Goal: Information Seeking & Learning: Learn about a topic

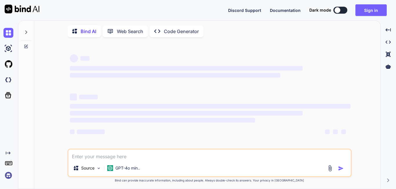
type textarea "x"
type textarea "<?xml version="1.0" encoding="utf-8"?> <androidx.constraintlayout.widget.Constr…"
type textarea "x"
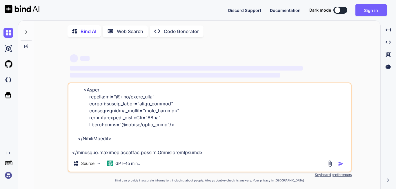
type textarea "<?xml version="1.0" encoding="utf-8"?> <androidx.constraintlayout.widget.Constr…"
type textarea "x"
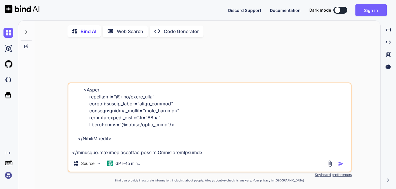
type textarea "<?xml version="1.0" encoding="utf-8"?> <androidx.constraintlayout.widget.Constr…"
type textarea "x"
type textarea "<?xml version="1.0" encoding="utf-8"?> <androidx.constraintlayout.widget.Constr…"
type textarea "x"
type textarea "<?xml version="1.0" encoding="utf-8"?> <androidx.constraintlayout.widget.Constr…"
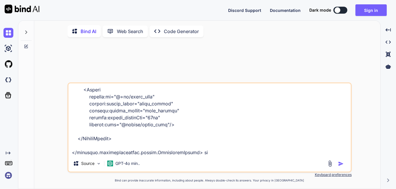
type textarea "x"
type textarea "<?xml version="1.0" encoding="utf-8"?> <androidx.constraintlayout.widget.Constr…"
type textarea "x"
type textarea "<?xml version="1.0" encoding="utf-8"?> <androidx.constraintlayout.widget.Constr…"
type textarea "x"
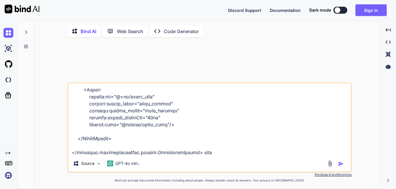
type textarea "<?xml version="1.0" encoding="utf-8"?> <androidx.constraintlayout.widget.Constr…"
type textarea "x"
type textarea "<?xml version="1.0" encoding="utf-8"?> <androidx.constraintlayout.widget.Constr…"
type textarea "x"
type textarea "<?xml version="1.0" encoding="utf-8"?> <androidx.constraintlayout.widget.Constr…"
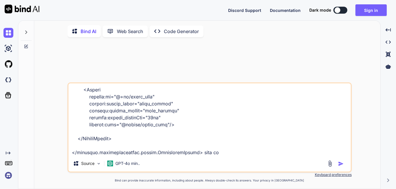
type textarea "x"
type textarea "<?xml version="1.0" encoding="utf-8"?> <androidx.constraintlayout.widget.Constr…"
type textarea "x"
type textarea "<?xml version="1.0" encoding="utf-8"?> <androidx.constraintlayout.widget.Constr…"
type textarea "x"
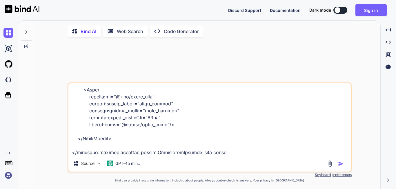
type textarea "<?xml version="1.0" encoding="utf-8"?> <androidx.constraintlayout.widget.Constr…"
type textarea "x"
type textarea "<?xml version="1.0" encoding="utf-8"?> <androidx.constraintlayout.widget.Constr…"
type textarea "x"
type textarea "<?xml version="1.0" encoding="utf-8"?> <androidx.constraintlayout.widget.Constr…"
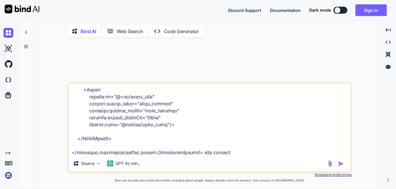
type textarea "x"
type textarea "<?xml version="1.0" encoding="utf-8"?> <androidx.constraintlayout.widget.Constr…"
type textarea "x"
type textarea "<?xml version="1.0" encoding="utf-8"?> <androidx.constraintlayout.widget.Constr…"
type textarea "x"
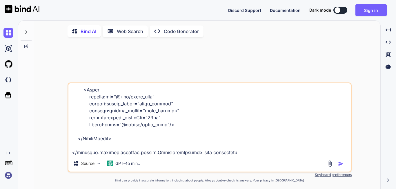
type textarea "<?xml version="1.0" encoding="utf-8"?> <androidx.constraintlayout.widget.Constr…"
type textarea "x"
type textarea "<?xml version="1.0" encoding="utf-8"?> <androidx.constraintlayout.widget.Constr…"
type textarea "x"
type textarea "<?xml version="1.0" encoding="utf-8"?> <androidx.constraintlayout.widget.Constr…"
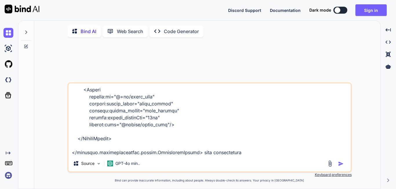
type textarea "x"
type textarea "<?xml version="1.0" encoding="utf-8"?> <androidx.constraintlayout.widget.Constr…"
type textarea "x"
type textarea "<?xml version="1.0" encoding="utf-8"?> <androidx.constraintlayout.widget.Constr…"
type textarea "x"
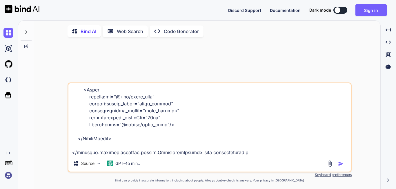
type textarea "<?xml version="1.0" encoding="utf-8"?> <androidx.constraintlayout.widget.Constr…"
type textarea "x"
type textarea "<?xml version="1.0" encoding="utf-8"?> <androidx.constraintlayout.widget.Constr…"
type textarea "x"
type textarea "<?xml version="1.0" encoding="utf-8"?> <androidx.constraintlayout.widget.Constr…"
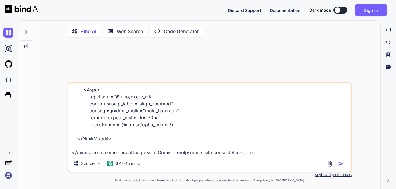
type textarea "x"
type textarea "<?xml version="1.0" encoding="utf-8"?> <androidx.constraintlayout.widget.Constr…"
type textarea "x"
type textarea "<?xml version="1.0" encoding="utf-8"?> <androidx.constraintlayout.widget.Constr…"
type textarea "x"
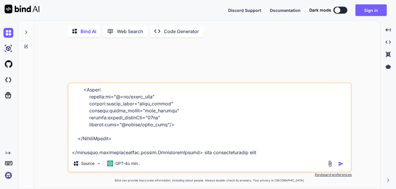
type textarea "<?xml version="1.0" encoding="utf-8"?> <androidx.constraintlayout.widget.Constr…"
type textarea "x"
type textarea "<?xml version="1.0" encoding="utf-8"?> <androidx.constraintlayout.widget.Constr…"
type textarea "x"
type textarea "<?xml version="1.0" encoding="utf-8"?> <androidx.constraintlayout.widget.Constr…"
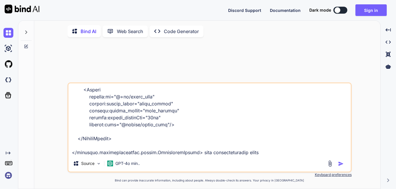
type textarea "x"
type textarea "<?xml version="1.0" encoding="utf-8"?> <androidx.constraintlayout.widget.Constr…"
type textarea "x"
type textarea "<?xml version="1.0" encoding="utf-8"?> <androidx.constraintlayout.widget.Constr…"
type textarea "x"
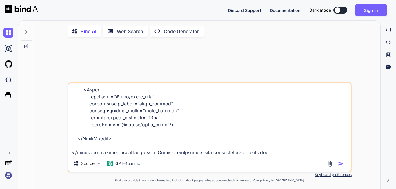
type textarea "<?xml version="1.0" encoding="utf-8"?> <androidx.constraintlayout.widget.Constr…"
type textarea "x"
type textarea "<?xml version="1.0" encoding="utf-8"?> <androidx.constraintlayout.widget.Constr…"
type textarea "x"
type textarea "<?xml version="1.0" encoding="utf-8"?> <androidx.constraintlayout.widget.Constr…"
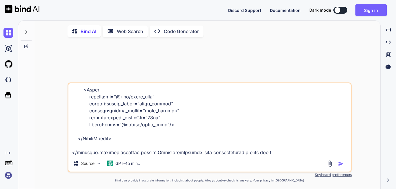
type textarea "x"
type textarea "<?xml version="1.0" encoding="utf-8"?> <androidx.constraintlayout.widget.Constr…"
type textarea "x"
type textarea "<?xml version="1.0" encoding="utf-8"?> <androidx.constraintlayout.widget.Constr…"
type textarea "x"
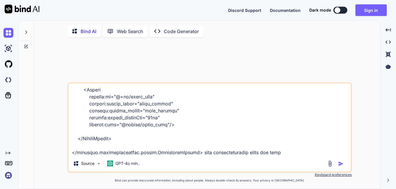
type textarea "<?xml version="1.0" encoding="utf-8"?> <androidx.constraintlayout.widget.Constr…"
type textarea "x"
type textarea "<?xml version="1.0" encoding="utf-8"?> <androidx.constraintlayout.widget.Constr…"
type textarea "x"
type textarea "<?xml version="1.0" encoding="utf-8"?> <androidx.constraintlayout.widget.Constr…"
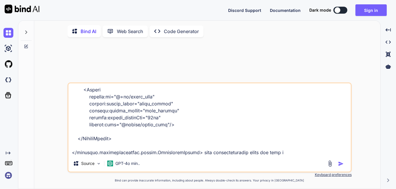
type textarea "x"
type textarea "<?xml version="1.0" encoding="utf-8"?> <androidx.constraintlayout.widget.Constr…"
type textarea "x"
type textarea "<?xml version="1.0" encoding="utf-8"?> <androidx.constraintlayout.widget.Constr…"
type textarea "x"
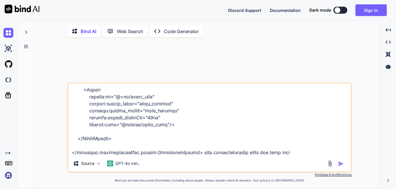
type textarea "<?xml version="1.0" encoding="utf-8"?> <androidx.constraintlayout.widget.Constr…"
type textarea "x"
type textarea "<?xml version="1.0" encoding="utf-8"?> <androidx.constraintlayout.widget.Constr…"
type textarea "x"
type textarea "<?xml version="1.0" encoding="utf-8"?> <androidx.constraintlayout.widget.Constr…"
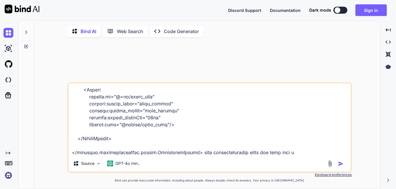
type textarea "x"
type textarea "<?xml version="1.0" encoding="utf-8"?> <androidx.constraintlayout.widget.Constr…"
type textarea "x"
type textarea "<?xml version="1.0" encoding="utf-8"?> <androidx.constraintlayout.widget.Constr…"
type textarea "x"
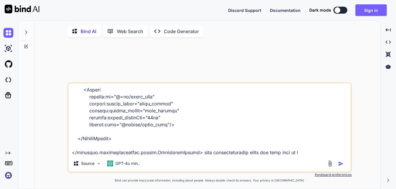
type textarea "<?xml version="1.0" encoding="utf-8"?> <androidx.constraintlayout.widget.Constr…"
type textarea "x"
type textarea "<?xml version="1.0" encoding="utf-8"?> <androidx.constraintlayout.widget.Constr…"
type textarea "x"
type textarea "<?xml version="1.0" encoding="utf-8"?> <androidx.constraintlayout.widget.Constr…"
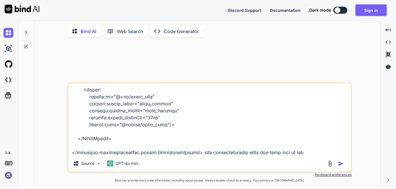
type textarea "x"
type textarea "<?xml version="1.0" encoding="utf-8"?> <androidx.constraintlayout.widget.Constr…"
type textarea "x"
type textarea "<?xml version="1.0" encoding="utf-8"?> <androidx.constraintlayout.widget.Constr…"
type textarea "x"
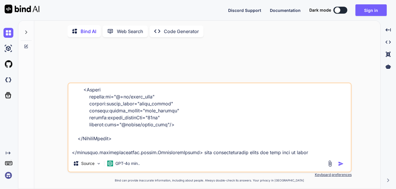
type textarea "<?xml version="1.0" encoding="utf-8"?> <androidx.constraintlayout.widget.Constr…"
type textarea "x"
type textarea "<?xml version="1.0" encoding="utf-8"?> <androidx.constraintlayout.widget.Constr…"
type textarea "x"
type textarea "<?xml version="1.0" encoding="utf-8"?> <androidx.constraintlayout.widget.Constr…"
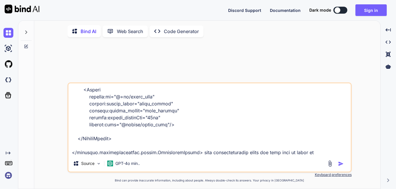
type textarea "x"
type textarea "<?xml version="1.0" encoding="utf-8"?> <androidx.constraintlayout.widget.Constr…"
type textarea "x"
type textarea "<?xml version="1.0" encoding="utf-8"?> <androidx.constraintlayout.widget.Constr…"
type textarea "x"
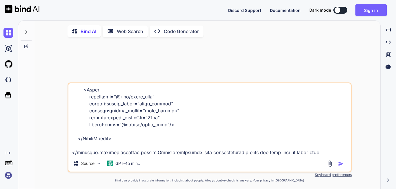
type textarea "<?xml version="1.0" encoding="utf-8"?> <androidx.constraintlayout.widget.Constr…"
click at [340, 163] on img "button" at bounding box center [341, 164] width 6 height 6
type textarea "x"
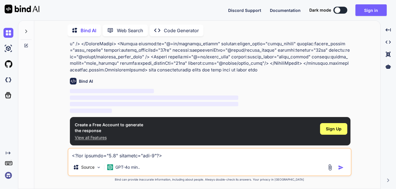
scroll to position [152, 0]
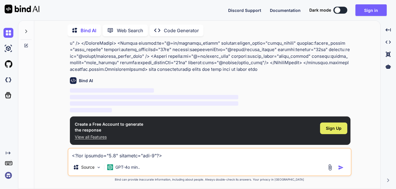
click at [342, 131] on div "Sign Up" at bounding box center [333, 128] width 27 height 12
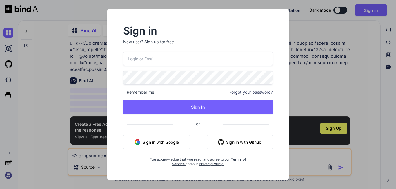
click at [157, 61] on input "email" at bounding box center [198, 59] width 150 height 14
type input "[EMAIL_ADDRESS][DOMAIN_NAME]"
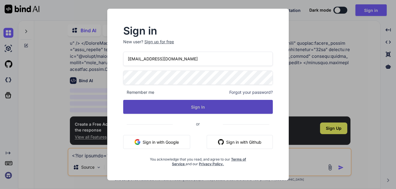
click at [189, 107] on button "Sign In" at bounding box center [198, 107] width 150 height 14
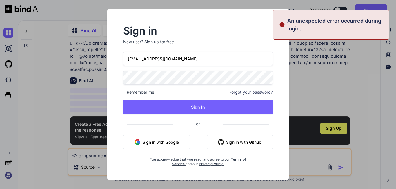
click at [255, 93] on span "Forgot your password?" at bounding box center [251, 92] width 44 height 6
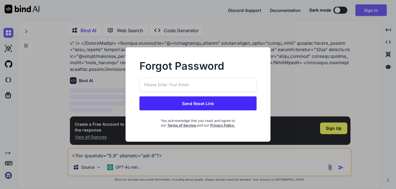
click at [174, 86] on input "email" at bounding box center [198, 84] width 117 height 14
type input "[EMAIL_ADDRESS][DOMAIN_NAME]"
click at [189, 102] on button "Send Reset Link" at bounding box center [198, 103] width 117 height 14
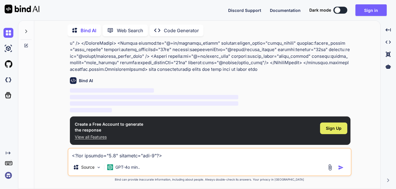
click at [325, 130] on div "Sign Up" at bounding box center [333, 128] width 27 height 12
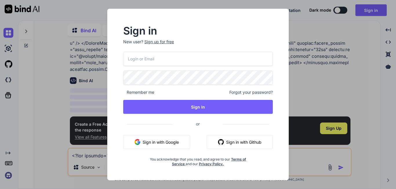
click at [179, 60] on input "email" at bounding box center [198, 59] width 150 height 14
type input "[EMAIL_ADDRESS][DOMAIN_NAME]"
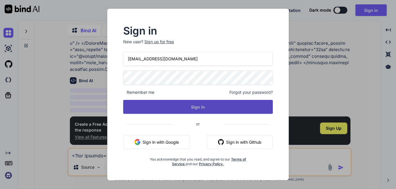
click at [217, 110] on button "Sign In" at bounding box center [198, 107] width 150 height 14
click at [202, 108] on button "Sign In" at bounding box center [198, 107] width 150 height 14
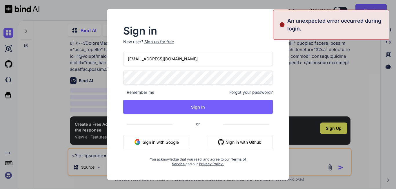
click at [175, 142] on button "Sign in with Google" at bounding box center [156, 142] width 67 height 14
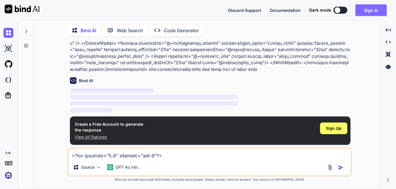
click at [371, 9] on button "Sign in" at bounding box center [371, 10] width 31 height 12
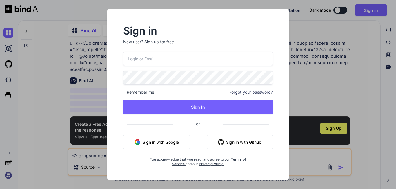
click at [155, 144] on button "Sign in with Google" at bounding box center [156, 142] width 67 height 14
click at [155, 145] on button "Sign in with Google" at bounding box center [156, 142] width 67 height 14
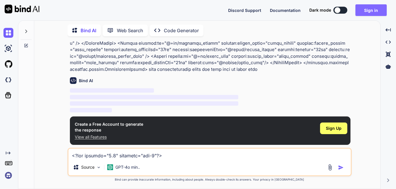
click at [364, 8] on button "Sign in" at bounding box center [371, 10] width 31 height 12
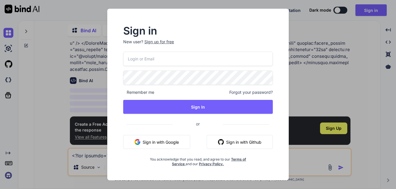
click at [177, 62] on input "email" at bounding box center [198, 59] width 150 height 14
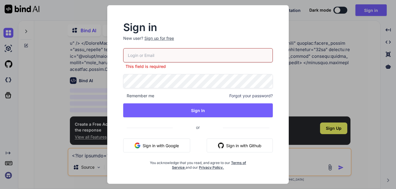
click at [157, 40] on div "Sign up for free" at bounding box center [159, 38] width 30 height 6
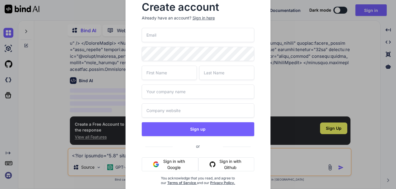
click at [163, 39] on input "email" at bounding box center [198, 35] width 113 height 14
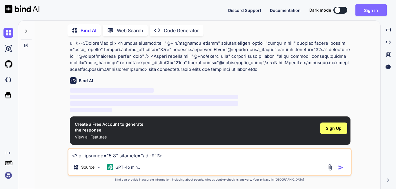
click at [368, 8] on button "Sign in" at bounding box center [371, 10] width 31 height 12
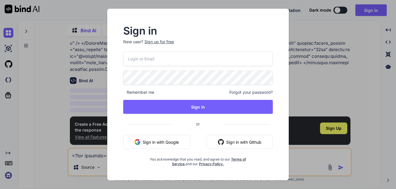
click at [156, 43] on div "Sign up for free" at bounding box center [159, 42] width 30 height 6
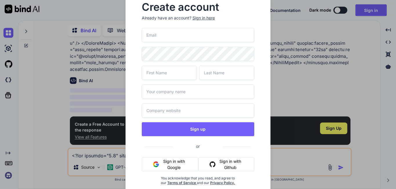
click at [170, 35] on input "email" at bounding box center [198, 35] width 113 height 14
type input "[EMAIL_ADDRESS][DOMAIN_NAME]"
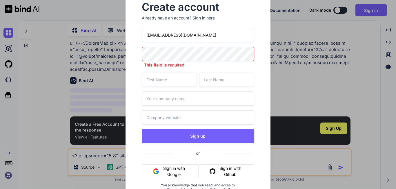
drag, startPoint x: 200, startPoint y: 35, endPoint x: 144, endPoint y: 35, distance: 56.6
click at [144, 35] on input "[EMAIL_ADDRESS][DOMAIN_NAME]" at bounding box center [198, 35] width 113 height 14
click at [152, 34] on input "[EMAIL_ADDRESS][DOMAIN_NAME]" at bounding box center [198, 35] width 113 height 14
click at [159, 74] on input "text" at bounding box center [169, 80] width 55 height 14
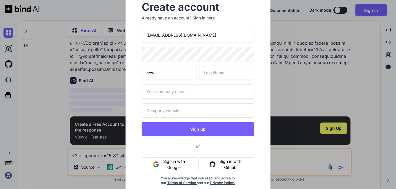
type input "new"
click at [217, 74] on input "text" at bounding box center [226, 73] width 55 height 14
type input "yop"
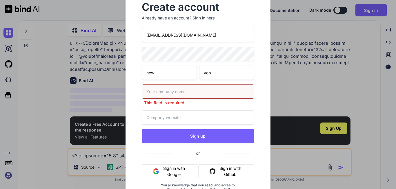
click at [183, 91] on input "text" at bounding box center [198, 91] width 113 height 14
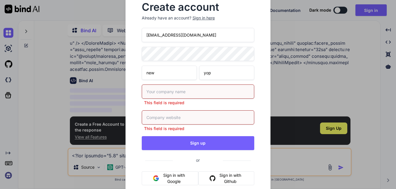
click at [183, 91] on input "text" at bounding box center [198, 91] width 113 height 14
click at [158, 94] on input "self" at bounding box center [198, 91] width 113 height 14
type input "c"
click at [158, 93] on input "text" at bounding box center [198, 91] width 113 height 14
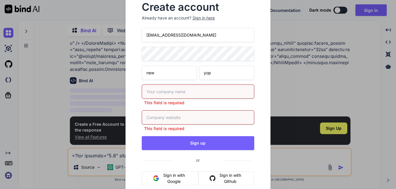
click at [158, 93] on input "text" at bounding box center [198, 91] width 113 height 14
type input "self"
click at [158, 93] on input "self" at bounding box center [198, 91] width 113 height 14
type input "self"
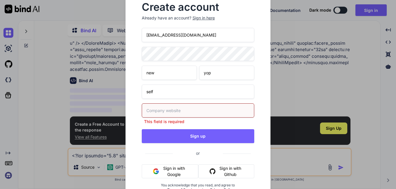
click at [159, 112] on input "text" at bounding box center [198, 110] width 113 height 14
paste input "self"
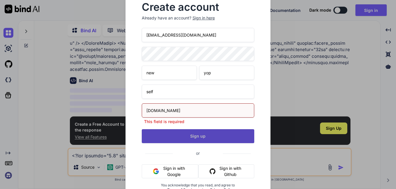
type input "[DOMAIN_NAME]"
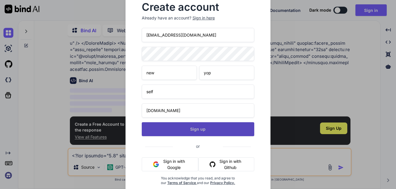
click at [173, 133] on button "Sign up" at bounding box center [198, 129] width 113 height 14
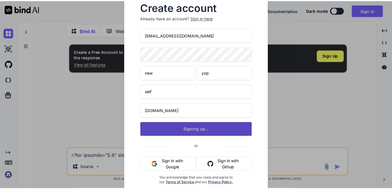
scroll to position [0, 0]
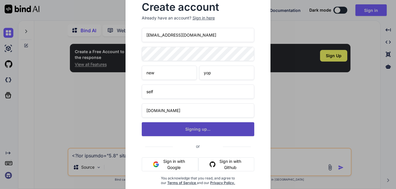
type textarea "x"
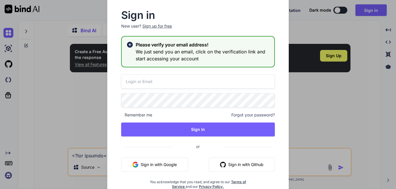
click at [150, 82] on input "email" at bounding box center [198, 81] width 154 height 14
click at [158, 84] on input "newyop@yopmaail." at bounding box center [198, 81] width 154 height 14
click at [184, 78] on input "newyop@yopmail." at bounding box center [198, 81] width 154 height 14
type input "[EMAIL_ADDRESS][DOMAIN_NAME]"
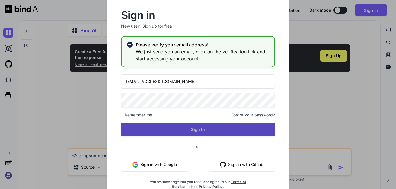
click at [155, 131] on button "Sign In" at bounding box center [198, 129] width 154 height 14
click at [187, 126] on button "Sign In" at bounding box center [198, 129] width 154 height 14
click at [179, 131] on button "Sign In" at bounding box center [198, 129] width 154 height 14
click at [212, 126] on button "Sign In" at bounding box center [198, 129] width 154 height 14
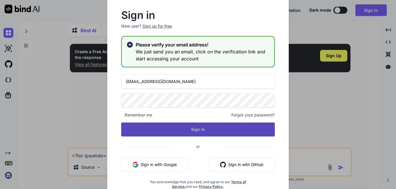
type textarea "x"
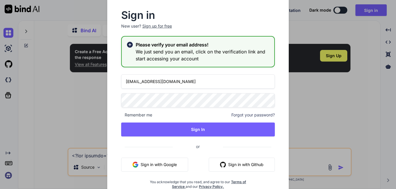
click at [136, 82] on input "[EMAIL_ADDRESS][DOMAIN_NAME]" at bounding box center [198, 81] width 154 height 14
type input "[EMAIL_ADDRESS][DOMAIN_NAME]"
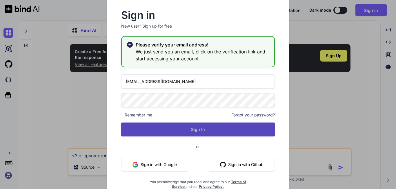
click at [206, 129] on button "Sign In" at bounding box center [198, 129] width 154 height 14
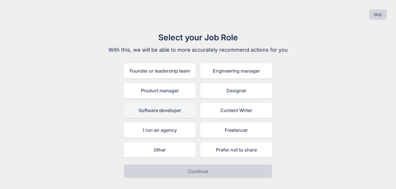
click at [173, 112] on div "Software developer" at bounding box center [160, 110] width 72 height 15
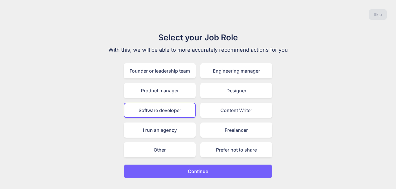
click at [204, 169] on p "Continue" at bounding box center [198, 171] width 20 height 7
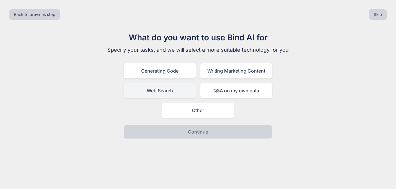
click at [167, 92] on div "Web Search" at bounding box center [160, 90] width 72 height 15
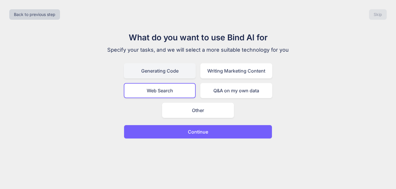
click at [164, 68] on div "Generating Code" at bounding box center [160, 70] width 72 height 15
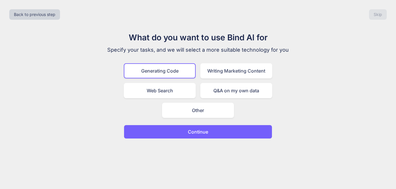
click at [204, 130] on p "Continue" at bounding box center [198, 131] width 20 height 7
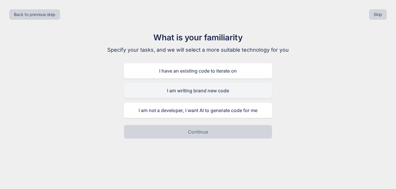
click at [200, 94] on div "I am writing brand new code" at bounding box center [198, 90] width 149 height 15
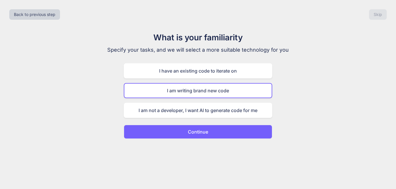
click at [194, 126] on button "Continue" at bounding box center [198, 132] width 149 height 14
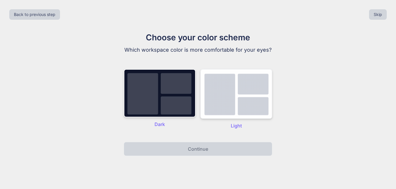
click at [240, 112] on img at bounding box center [236, 94] width 72 height 50
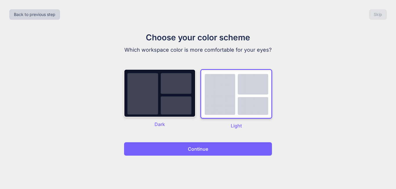
click at [227, 148] on button "Continue" at bounding box center [198, 149] width 149 height 14
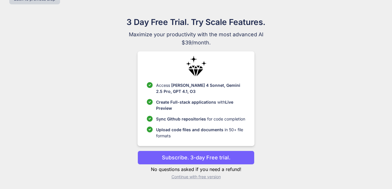
click at [214, 177] on p "Continue with free version" at bounding box center [195, 177] width 117 height 6
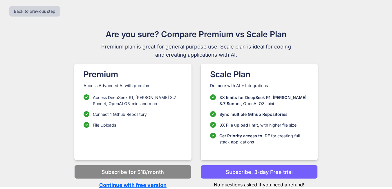
scroll to position [3, 0]
click at [157, 187] on p "Continue with free version" at bounding box center [132, 185] width 117 height 8
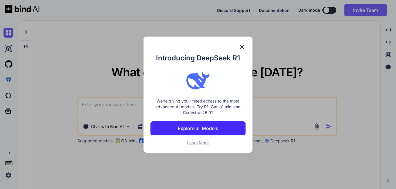
click at [242, 50] on img at bounding box center [242, 47] width 7 height 7
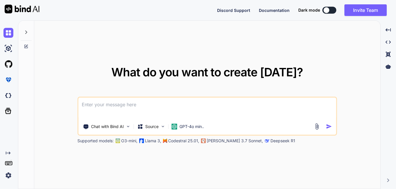
click at [171, 107] on textarea at bounding box center [207, 107] width 258 height 21
paste textarea "self"
type textarea "x"
type textarea "self"
type textarea "x"
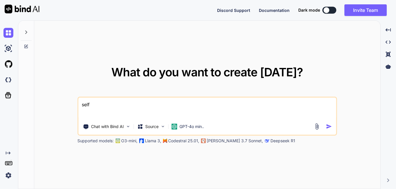
type textarea "self"
paste textarea "<?xml version="1.0" encoding="utf-8"?> <androidx.constraintlayout.widget.Constr…"
type textarea "x"
type textarea "<?xml version="1.0" encoding="utf-8"?> <androidx.constraintlayout.widget.Constr…"
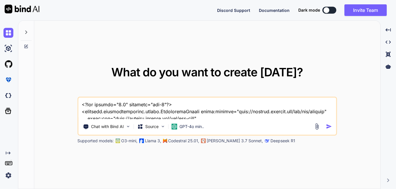
scroll to position [718, 0]
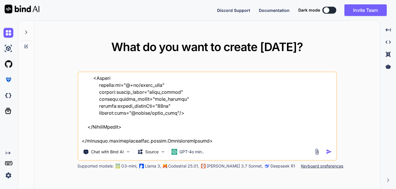
type textarea "x"
type textarea "<?xml version="1.0" encoding="utf-8"?> <androidx.constraintlayout.widget.Constr…"
type textarea "x"
type textarea "<?xml version="1.0" encoding="utf-8"?> <androidx.constraintlayout.widget.Constr…"
type textarea "x"
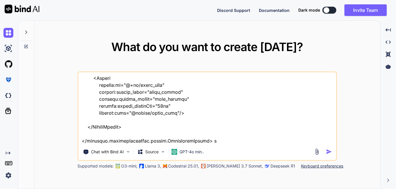
type textarea "<?xml version="1.0" encoding="utf-8"?> <androidx.constraintlayout.widget.Constr…"
type textarea "x"
type textarea "<?xml version="1.0" encoding="utf-8"?> <androidx.constraintlayout.widget.Constr…"
type textarea "x"
type textarea "<?xml version="1.0" encoding="utf-8"?> <androidx.constraintlayout.widget.Constr…"
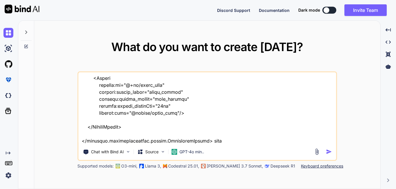
type textarea "x"
type textarea "<?xml version="1.0" encoding="utf-8"?> <androidx.constraintlayout.widget.Constr…"
type textarea "x"
type textarea "<?xml version="1.0" encoding="utf-8"?> <androidx.constraintlayout.widget.Constr…"
type textarea "x"
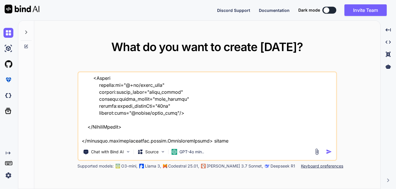
type textarea "<?xml version="1.0" encoding="utf-8"?> <androidx.constraintlayout.widget.Constr…"
type textarea "x"
type textarea "<?xml version="1.0" encoding="utf-8"?> <androidx.constraintlayout.widget.Constr…"
type textarea "x"
type textarea "<?xml version="1.0" encoding="utf-8"?> <androidx.constraintlayout.widget.Constr…"
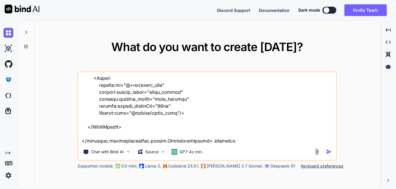
type textarea "x"
type textarea "<?xml version="1.0" encoding="utf-8"?> <androidx.constraintlayout.widget.Constr…"
type textarea "x"
type textarea "<?xml version="1.0" encoding="utf-8"?> <androidx.constraintlayout.widget.Constr…"
type textarea "x"
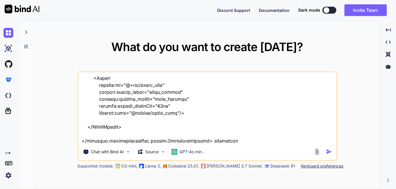
type textarea "<?xml version="1.0" encoding="utf-8"?> <androidx.constraintlayout.widget.Constr…"
type textarea "x"
type textarea "<?xml version="1.0" encoding="utf-8"?> <androidx.constraintlayout.widget.Constr…"
type textarea "x"
type textarea "<?xml version="1.0" encoding="utf-8"?> <androidx.constraintlayout.widget.Constr…"
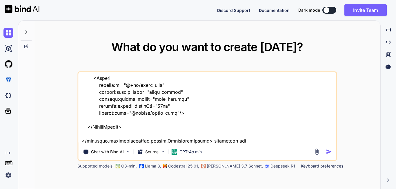
type textarea "x"
type textarea "<?xml version="1.0" encoding="utf-8"?> <androidx.constraintlayout.widget.Constr…"
type textarea "x"
type textarea "<?xml version="1.0" encoding="utf-8"?> <androidx.constraintlayout.widget.Constr…"
type textarea "x"
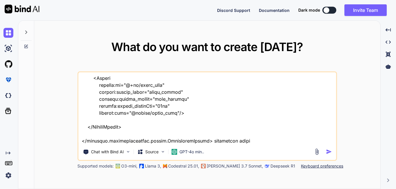
type textarea "<?xml version="1.0" encoding="utf-8"?> <androidx.constraintlayout.widget.Constr…"
type textarea "x"
type textarea "<?xml version="1.0" encoding="utf-8"?> <androidx.constraintlayout.widget.Constr…"
type textarea "x"
type textarea "<?xml version="1.0" encoding="utf-8"?> <androidx.constraintlayout.widget.Constr…"
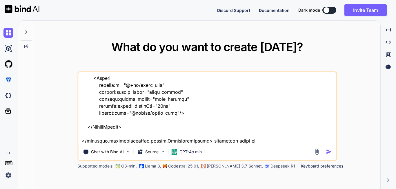
type textarea "x"
type textarea "<?xml version="1.0" encoding="utf-8"?> <androidx.constraintlayout.widget.Constr…"
type textarea "x"
type textarea "<?xml version="1.0" encoding="utf-8"?> <androidx.constraintlayout.widget.Constr…"
type textarea "x"
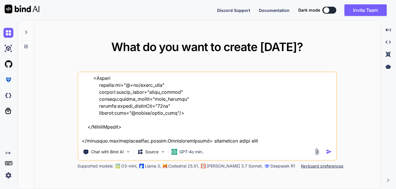
type textarea "<?xml version="1.0" encoding="utf-8"?> <androidx.constraintlayout.widget.Constr…"
type textarea "x"
type textarea "<?xml version="1.0" encoding="utf-8"?> <androidx.constraintlayout.widget.Constr…"
type textarea "x"
type textarea "<?xml version="1.0" encoding="utf-8"?> <androidx.constraintlayout.widget.Constr…"
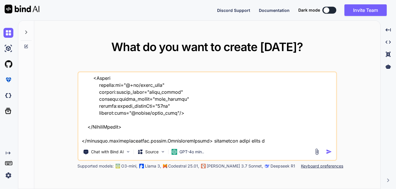
type textarea "x"
type textarea "<?xml version="1.0" encoding="utf-8"?> <androidx.constraintlayout.widget.Constr…"
type textarea "x"
type textarea "<?xml version="1.0" encoding="utf-8"?> <androidx.constraintlayout.widget.Constr…"
type textarea "x"
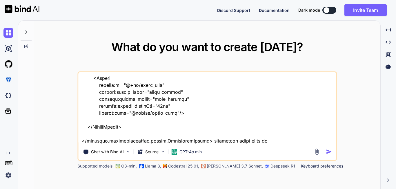
type textarea "<?xml version="1.0" encoding="utf-8"?> <androidx.constraintlayout.widget.Constr…"
type textarea "x"
type textarea "<?xml version="1.0" encoding="utf-8"?> <androidx.constraintlayout.widget.Constr…"
type textarea "x"
type textarea "<?xml version="1.0" encoding="utf-8"?> <androidx.constraintlayout.widget.Constr…"
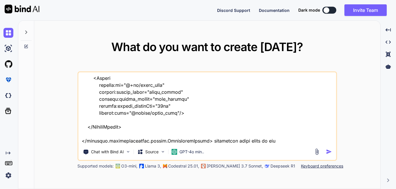
type textarea "x"
type textarea "<?xml version="1.0" encoding="utf-8"?> <androidx.constraintlayout.widget.Constr…"
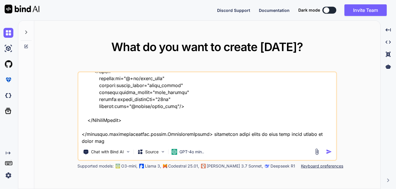
scroll to position [725, 0]
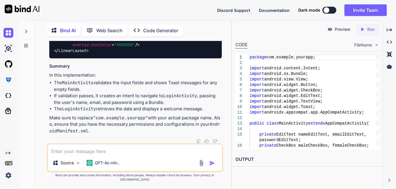
scroll to position [1243, 0]
click at [113, 155] on textarea at bounding box center [135, 149] width 174 height 10
paste textarea "package com.example.registerapp import android.os.Bundle import androidx.activi…"
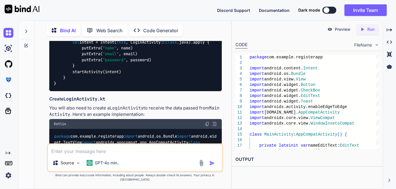
scroll to position [1640, 0]
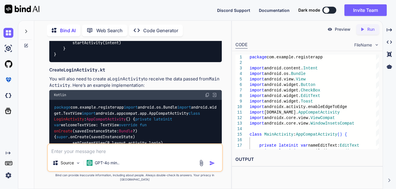
drag, startPoint x: 72, startPoint y: 88, endPoint x: 169, endPoint y: 90, distance: 96.9
drag, startPoint x: 67, startPoint y: 96, endPoint x: 183, endPoint y: 113, distance: 117.0
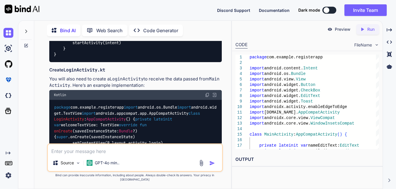
scroll to position [1669, 0]
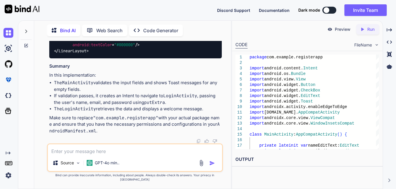
scroll to position [2388, 0]
click at [84, 150] on textarea at bounding box center [135, 149] width 174 height 10
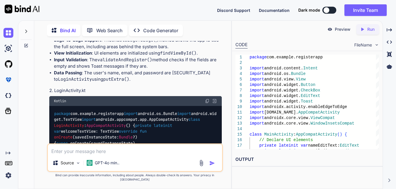
scroll to position [2653, 0]
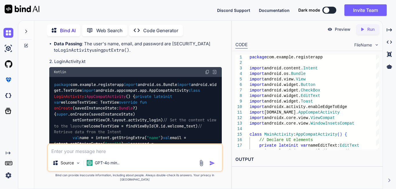
drag, startPoint x: 55, startPoint y: 64, endPoint x: 195, endPoint y: 82, distance: 141.0
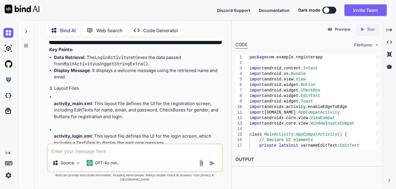
scroll to position [2798, 0]
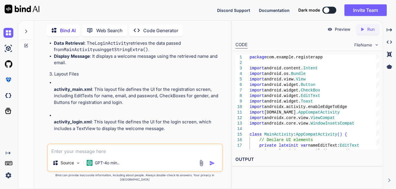
drag, startPoint x: 64, startPoint y: 68, endPoint x: 135, endPoint y: 70, distance: 71.1
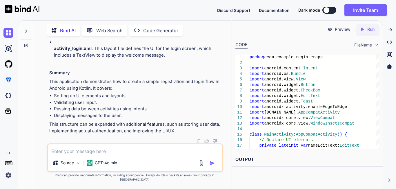
scroll to position [3262, 0]
drag, startPoint x: 105, startPoint y: 100, endPoint x: 102, endPoint y: 107, distance: 7.7
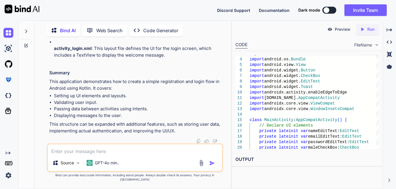
scroll to position [2943, 0]
drag, startPoint x: 146, startPoint y: 77, endPoint x: 171, endPoint y: 80, distance: 24.8
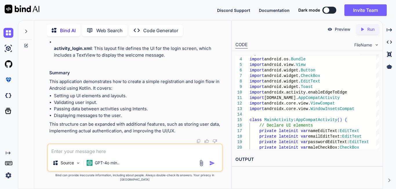
drag, startPoint x: 82, startPoint y: 101, endPoint x: 146, endPoint y: 102, distance: 65.0
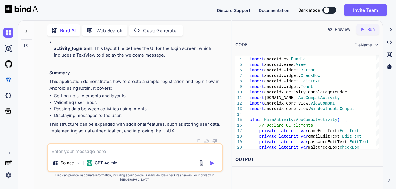
scroll to position [2943, 0]
drag, startPoint x: 80, startPoint y: 84, endPoint x: 119, endPoint y: 84, distance: 39.4
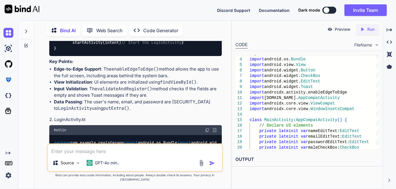
scroll to position [2682, 0]
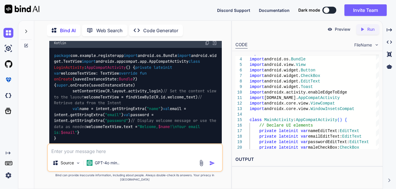
click at [135, 155] on textarea at bounding box center [135, 149] width 174 height 10
paste textarea "<LinearLayout android:layout_width="wrap_content" android:layout_height="wrap_c…"
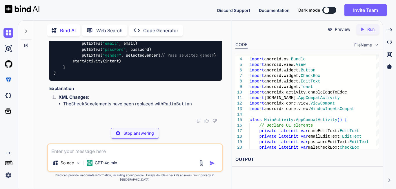
scroll to position [3852, 0]
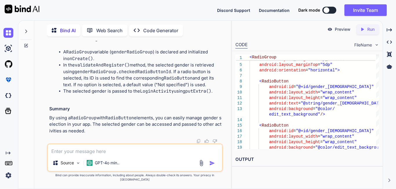
scroll to position [4200, 0]
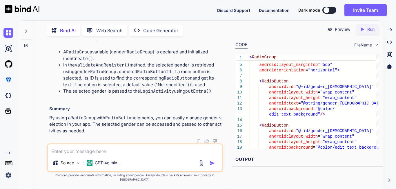
copy code "gender_radio_group"
drag, startPoint x: 71, startPoint y: 87, endPoint x: 142, endPoint y: 87, distance: 70.5
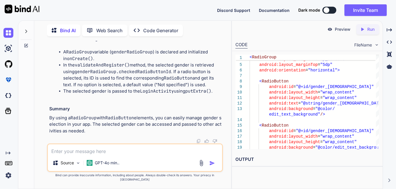
click at [94, 159] on div "Source GPT-4o min.." at bounding box center [135, 157] width 176 height 28
click at [99, 153] on textarea at bounding box center [135, 149] width 174 height 10
paste textarea "package com.example.registerapp import android.os.Bundle import android.widget.…"
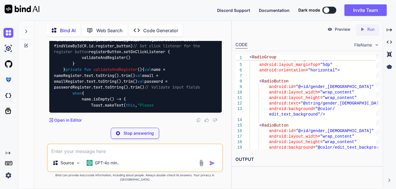
scroll to position [4948, 0]
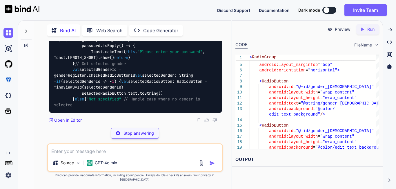
drag, startPoint x: 59, startPoint y: 80, endPoint x: 221, endPoint y: 79, distance: 162.1
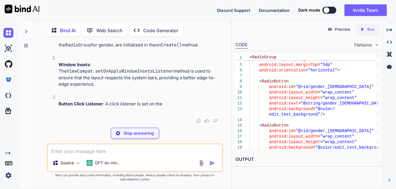
drag, startPoint x: 61, startPoint y: 91, endPoint x: 76, endPoint y: 118, distance: 30.3
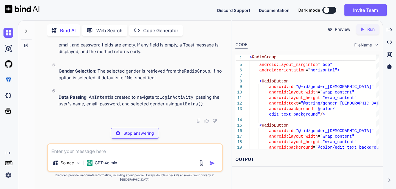
drag, startPoint x: 56, startPoint y: 95, endPoint x: 120, endPoint y: 97, distance: 63.8
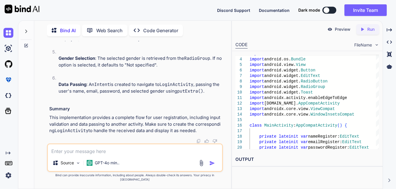
scroll to position [5354, 0]
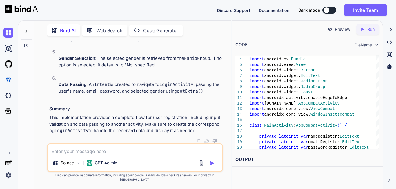
drag, startPoint x: 53, startPoint y: 72, endPoint x: 184, endPoint y: 95, distance: 132.7
copy code "private lateinit var nameRegister: EditText private lateinit var emailRegister:…"
click at [111, 155] on textarea at bounding box center [135, 149] width 174 height 10
paste textarea "private lateinit var nameRegister: EditText private lateinit var emailRegister:…"
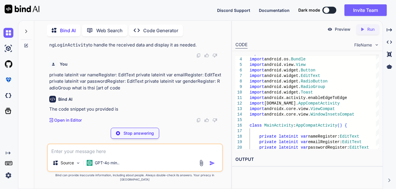
scroll to position [5828, 0]
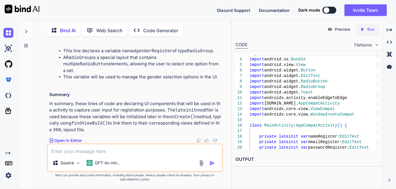
drag, startPoint x: 123, startPoint y: 97, endPoint x: 168, endPoint y: 104, distance: 46.1
drag, startPoint x: 49, startPoint y: 95, endPoint x: 134, endPoint y: 101, distance: 85.2
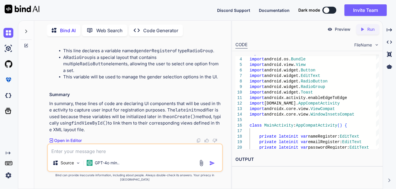
click at [134, 101] on div "You Bind AI To implement validation using Toast messages and pass data using a …" at bounding box center [135, 115] width 192 height 148
drag, startPoint x: 63, startPoint y: 85, endPoint x: 199, endPoint y: 82, distance: 136.4
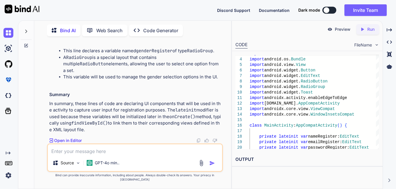
scroll to position [5103, 0]
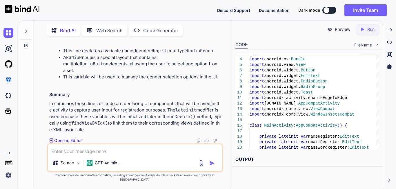
drag, startPoint x: 63, startPoint y: 84, endPoint x: 207, endPoint y: 85, distance: 144.5
drag, startPoint x: 61, startPoint y: 90, endPoint x: 136, endPoint y: 97, distance: 74.9
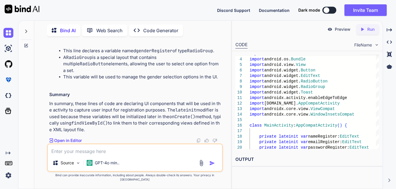
drag, startPoint x: 136, startPoint y: 97, endPoint x: 68, endPoint y: 90, distance: 68.9
drag, startPoint x: 145, startPoint y: 96, endPoint x: 67, endPoint y: 91, distance: 77.6
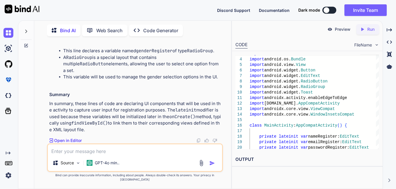
drag, startPoint x: 94, startPoint y: 74, endPoint x: 120, endPoint y: 83, distance: 27.4
drag, startPoint x: 165, startPoint y: 80, endPoint x: 169, endPoint y: 91, distance: 11.8
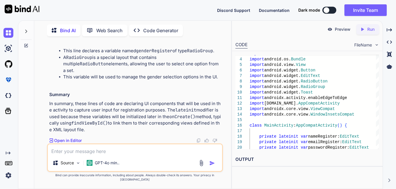
drag, startPoint x: 59, startPoint y: 80, endPoint x: 69, endPoint y: 80, distance: 9.9
drag, startPoint x: 55, startPoint y: 68, endPoint x: 154, endPoint y: 72, distance: 99.0
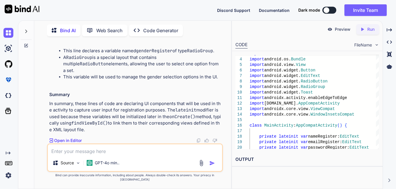
drag, startPoint x: 60, startPoint y: 86, endPoint x: 137, endPoint y: 87, distance: 76.6
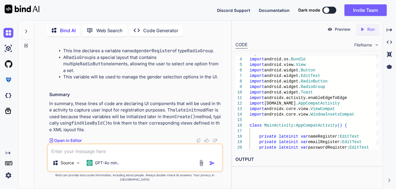
drag, startPoint x: 163, startPoint y: 79, endPoint x: 165, endPoint y: 95, distance: 15.3
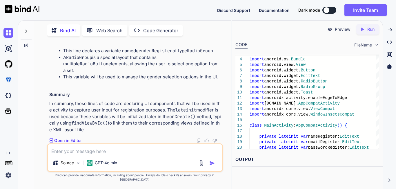
drag, startPoint x: 61, startPoint y: 72, endPoint x: 158, endPoint y: 77, distance: 97.0
click at [96, 153] on textarea at bounding box center [135, 149] width 174 height 10
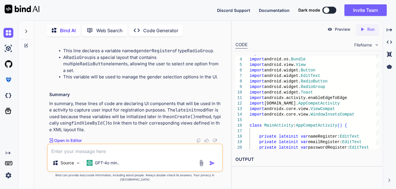
paste textarea "private lateinit var nameRegister: EditText private lateinit var emailRegister:…"
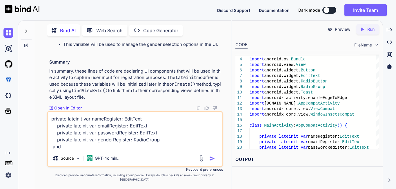
drag, startPoint x: 152, startPoint y: 155, endPoint x: 124, endPoint y: 153, distance: 27.9
click at [124, 150] on textarea "private lateinit var nameRegister: EditText private lateinit var emailRegister:…" at bounding box center [135, 131] width 174 height 38
paste textarea "val nameRegister=findViewById<EditText>([DOMAIN_NAME]) val emailRegister=findVi…"
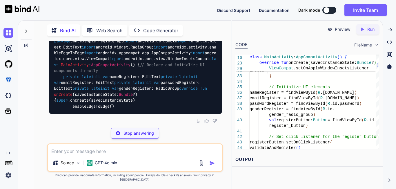
scroll to position [6230, 0]
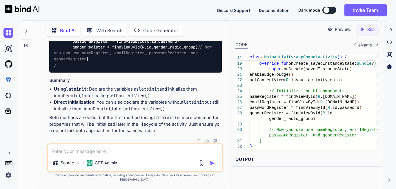
drag, startPoint x: 45, startPoint y: 103, endPoint x: 80, endPoint y: 112, distance: 36.5
click at [80, 112] on div "You Bind AI To implement validation using Toast messages and pass data using a …" at bounding box center [135, 115] width 192 height 148
drag, startPoint x: 82, startPoint y: 108, endPoint x: 173, endPoint y: 115, distance: 91.4
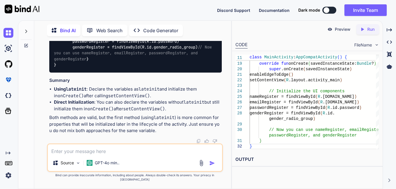
drag, startPoint x: 46, startPoint y: 108, endPoint x: 193, endPoint y: 105, distance: 147.1
click at [193, 105] on div "You Bind AI To implement validation using Toast messages and pass data using a …" at bounding box center [135, 115] width 192 height 148
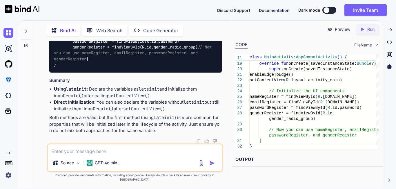
drag, startPoint x: 48, startPoint y: 112, endPoint x: 93, endPoint y: 111, distance: 44.4
click at [93, 111] on div "You Bind AI To implement validation using Toast messages and pass data using a …" at bounding box center [135, 92] width 175 height 102
click at [48, 112] on div "You Bind AI To implement validation using Toast messages and pass data using a …" at bounding box center [135, 92] width 175 height 102
drag, startPoint x: 48, startPoint y: 112, endPoint x: 106, endPoint y: 112, distance: 58.3
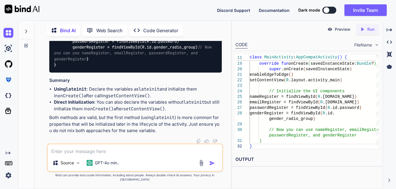
click at [93, 112] on div "You Bind AI To implement validation using Toast messages and pass data using a …" at bounding box center [135, 92] width 175 height 102
drag, startPoint x: 67, startPoint y: 104, endPoint x: 145, endPoint y: 110, distance: 78.2
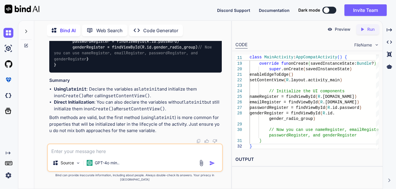
drag, startPoint x: 80, startPoint y: 90, endPoint x: 146, endPoint y: 97, distance: 66.0
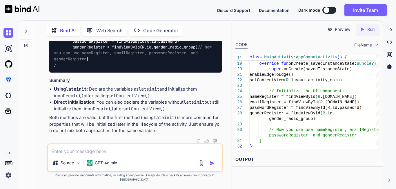
scroll to position [6549, 0]
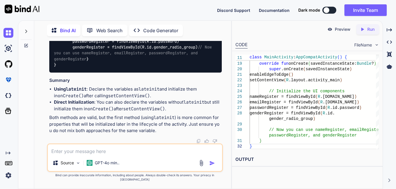
click at [52, 108] on ul "Using lateinit : Declare the variables as lateinit and initialize them in onCre…" at bounding box center [135, 99] width 173 height 26
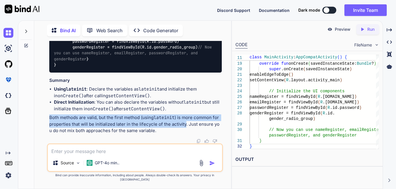
drag, startPoint x: 46, startPoint y: 121, endPoint x: 184, endPoint y: 126, distance: 138.1
click at [184, 126] on div "You Bind AI To implement validation using Toast messages and pass data using a …" at bounding box center [135, 115] width 192 height 148
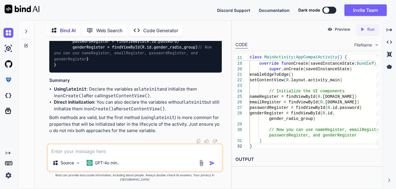
click at [101, 151] on textarea at bounding box center [135, 149] width 174 height 10
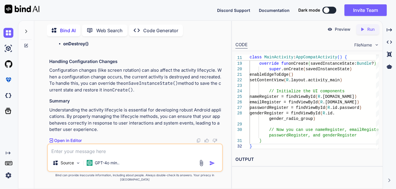
scroll to position [6882, 0]
drag, startPoint x: 72, startPoint y: 68, endPoint x: 186, endPoint y: 91, distance: 116.3
drag, startPoint x: 47, startPoint y: 65, endPoint x: 225, endPoint y: 68, distance: 178.4
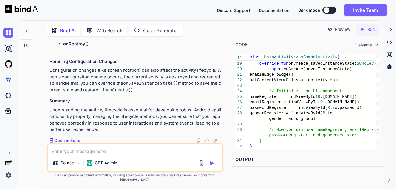
click at [225, 68] on div "You Bind AI To implement validation using Toast messages and pass data using a …" at bounding box center [135, 115] width 192 height 148
drag, startPoint x: 58, startPoint y: 73, endPoint x: 155, endPoint y: 72, distance: 96.9
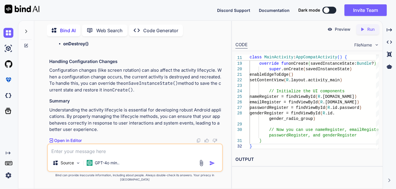
drag, startPoint x: 56, startPoint y: 80, endPoint x: 124, endPoint y: 81, distance: 68.2
drag, startPoint x: 48, startPoint y: 84, endPoint x: 83, endPoint y: 82, distance: 34.6
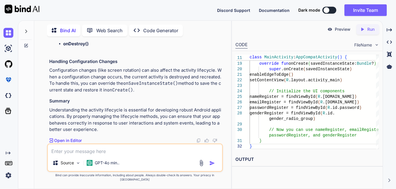
click at [83, 82] on div "You Bind AI To implement validation using Toast messages and pass data using a …" at bounding box center [135, 92] width 175 height 102
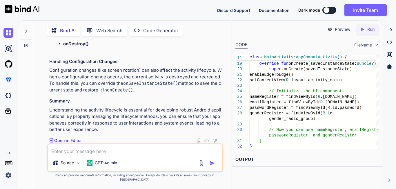
drag, startPoint x: 187, startPoint y: 84, endPoint x: 86, endPoint y: 90, distance: 101.4
drag, startPoint x: 48, startPoint y: 84, endPoint x: 153, endPoint y: 84, distance: 104.7
click at [153, 84] on div "You Bind AI To implement validation using Toast messages and pass data using a …" at bounding box center [135, 92] width 175 height 102
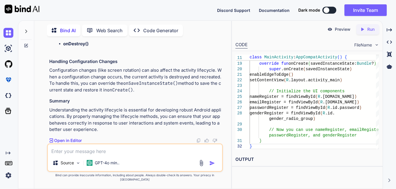
drag, startPoint x: 182, startPoint y: 95, endPoint x: 106, endPoint y: 104, distance: 76.5
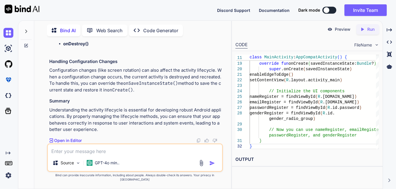
drag, startPoint x: 109, startPoint y: 103, endPoint x: 99, endPoint y: 105, distance: 10.8
drag, startPoint x: 86, startPoint y: 108, endPoint x: 193, endPoint y: 112, distance: 107.1
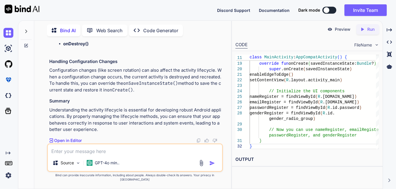
drag, startPoint x: 184, startPoint y: 107, endPoint x: 49, endPoint y: 91, distance: 136.4
click at [49, 91] on div "You Bind AI To implement validation using Toast messages and pass data using a …" at bounding box center [135, 92] width 175 height 102
drag, startPoint x: 63, startPoint y: 94, endPoint x: 183, endPoint y: 97, distance: 120.4
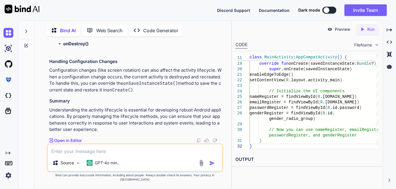
drag, startPoint x: 143, startPoint y: 86, endPoint x: 227, endPoint y: 86, distance: 84.7
click at [227, 86] on div "You Bind AI To implement validation using Toast messages and pass data using a …" at bounding box center [135, 115] width 192 height 148
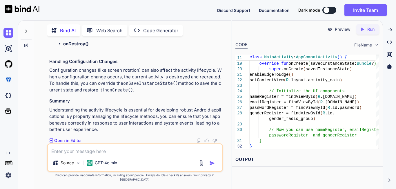
drag, startPoint x: 61, startPoint y: 113, endPoint x: 80, endPoint y: 112, distance: 18.9
drag, startPoint x: 84, startPoint y: 113, endPoint x: 151, endPoint y: 120, distance: 66.9
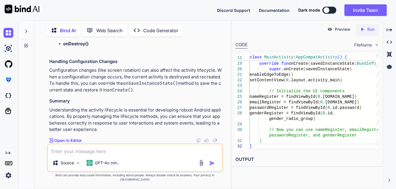
drag, startPoint x: 85, startPoint y: 96, endPoint x: 173, endPoint y: 96, distance: 87.3
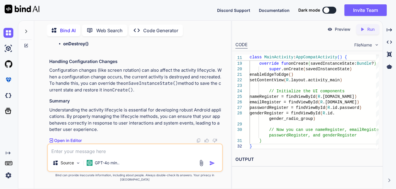
drag, startPoint x: 54, startPoint y: 85, endPoint x: 122, endPoint y: 87, distance: 67.9
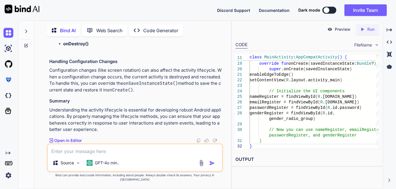
drag, startPoint x: 62, startPoint y: 100, endPoint x: 117, endPoint y: 100, distance: 55.1
click at [117, 8] on ul "onPause() → onStop()" at bounding box center [140, 4] width 163 height 7
click at [117, 8] on li "onPause() → onStop()" at bounding box center [142, 4] width 159 height 7
click at [71, 7] on strong "onPause()" at bounding box center [74, 5] width 22 height 6
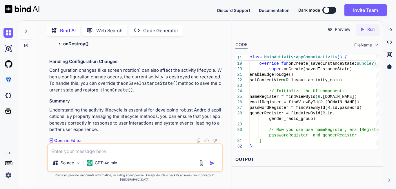
click at [97, 7] on strong "onStop()" at bounding box center [98, 5] width 19 height 6
drag, startPoint x: 57, startPoint y: 86, endPoint x: 157, endPoint y: 84, distance: 99.2
click at [157, 34] on li "If the activity is resumed, it goes back to: onRestart() → onStart() → onResume…" at bounding box center [138, 25] width 168 height 20
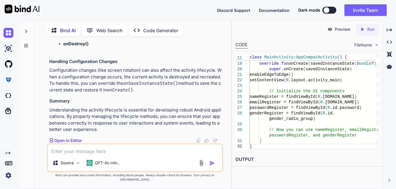
click at [157, 34] on li "If the activity is resumed, it goes back to: onRestart() → onStart() → onResume…" at bounding box center [138, 25] width 168 height 20
drag, startPoint x: 54, startPoint y: 76, endPoint x: 180, endPoint y: 75, distance: 126.2
click at [180, 54] on li "If the activity is finished or destroyed, it goes to: onDestroy()" at bounding box center [138, 44] width 168 height 20
click at [137, 47] on li "onDestroy()" at bounding box center [142, 44] width 159 height 7
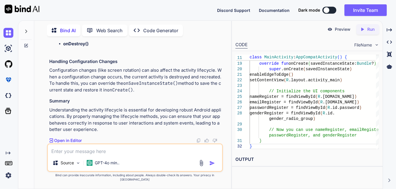
scroll to position [6974, 0]
copy code "setContentView"
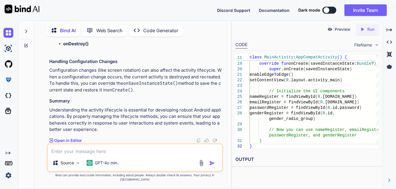
drag, startPoint x: 63, startPoint y: 118, endPoint x: 220, endPoint y: 141, distance: 158.6
drag, startPoint x: 63, startPoint y: 118, endPoint x: 182, endPoint y: 117, distance: 119.2
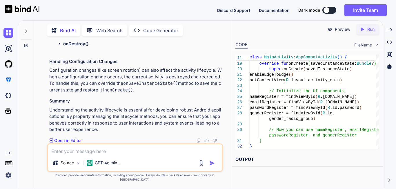
drag, startPoint x: 201, startPoint y: 84, endPoint x: 146, endPoint y: 82, distance: 54.5
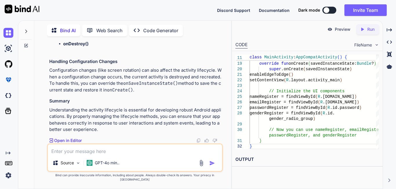
drag, startPoint x: 60, startPoint y: 92, endPoint x: 207, endPoint y: 97, distance: 146.3
drag, startPoint x: 206, startPoint y: 97, endPoint x: 70, endPoint y: 87, distance: 136.7
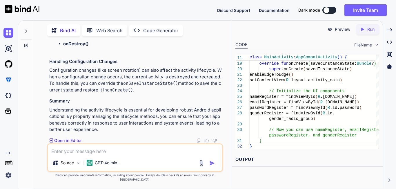
drag, startPoint x: 61, startPoint y: 84, endPoint x: 220, endPoint y: 84, distance: 158.7
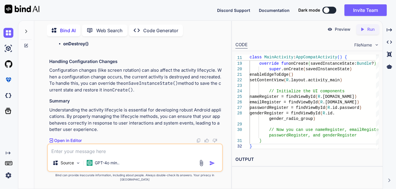
scroll to position [7409, 0]
drag, startPoint x: 97, startPoint y: 74, endPoint x: 138, endPoint y: 74, distance: 40.3
click at [138, 74] on p "Configuration changes (like screen rotation) can also affect the activity lifec…" at bounding box center [135, 80] width 173 height 26
click at [161, 74] on p "Configuration changes (like screen rotation) can also affect the activity lifec…" at bounding box center [135, 80] width 173 height 26
click at [208, 76] on p "Configuration changes (like screen rotation) can also affect the activity lifec…" at bounding box center [135, 80] width 173 height 26
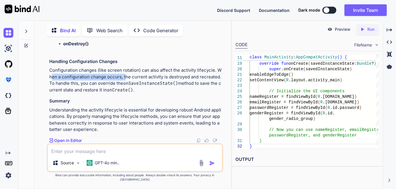
drag, startPoint x: 59, startPoint y: 82, endPoint x: 124, endPoint y: 83, distance: 65.0
click at [124, 83] on p "Configuration changes (like screen rotation) can also affect the activity lifec…" at bounding box center [135, 80] width 173 height 26
drag, startPoint x: 46, startPoint y: 82, endPoint x: 124, endPoint y: 82, distance: 77.4
click at [124, 82] on div "You Bind AI To implement validation using Toast messages and pass data using a …" at bounding box center [135, 115] width 192 height 148
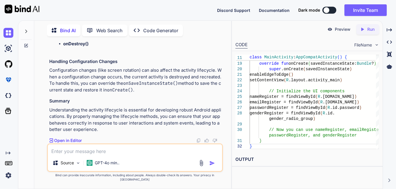
click at [125, 82] on p "Configuration changes (like screen rotation) can also affect the activity lifec…" at bounding box center [135, 80] width 173 height 26
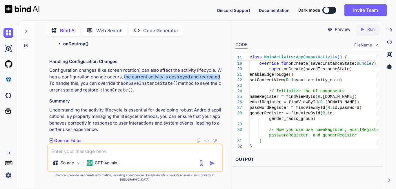
drag, startPoint x: 125, startPoint y: 82, endPoint x: 211, endPoint y: 82, distance: 85.3
click at [211, 82] on p "Configuration changes (like screen rotation) can also affect the activity lifec…" at bounding box center [135, 80] width 173 height 26
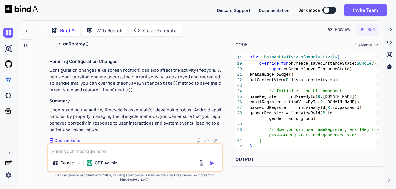
click at [154, 91] on p "Configuration changes (like screen rotation) can also affect the activity lifec…" at bounding box center [135, 80] width 173 height 26
drag, startPoint x: 49, startPoint y: 88, endPoint x: 87, endPoint y: 88, distance: 37.7
click at [87, 88] on p "Configuration changes (like screen rotation) can also affect the activity lifec…" at bounding box center [135, 80] width 173 height 26
click at [115, 92] on code "onCreate()" at bounding box center [120, 90] width 26 height 6
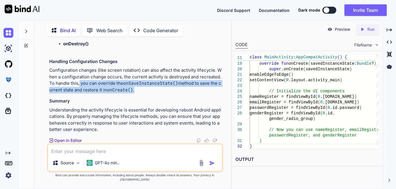
drag, startPoint x: 79, startPoint y: 87, endPoint x: 178, endPoint y: 92, distance: 98.4
click at [178, 92] on p "Configuration changes (like screen rotation) can also affect the activity lifec…" at bounding box center [135, 80] width 173 height 26
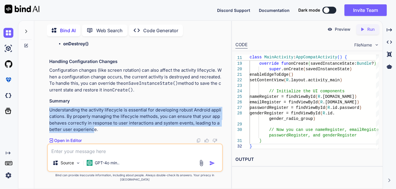
drag, startPoint x: 50, startPoint y: 115, endPoint x: 91, endPoint y: 135, distance: 45.9
click at [91, 133] on p "Understanding the activity lifecycle is essential for developing robust Android…" at bounding box center [135, 120] width 173 height 26
click at [128, 128] on p "Understanding the activity lifecycle is essential for developing robust Android…" at bounding box center [135, 120] width 173 height 26
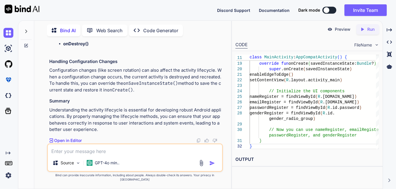
click at [97, 155] on textarea at bounding box center [135, 149] width 174 height 10
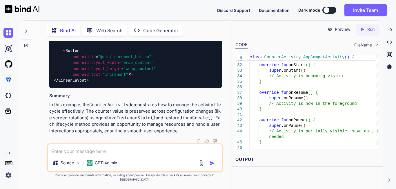
scroll to position [7499, 0]
drag, startPoint x: 150, startPoint y: 92, endPoint x: 216, endPoint y: 95, distance: 66.2
drag, startPoint x: 59, startPoint y: 101, endPoint x: 77, endPoint y: 106, distance: 19.6
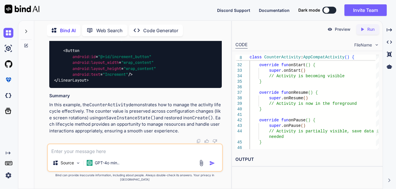
drag, startPoint x: 83, startPoint y: 86, endPoint x: 224, endPoint y: 90, distance: 140.4
click at [224, 90] on div "You Bind AI To implement validation using Toast messages and pass data using a …" at bounding box center [135, 115] width 192 height 148
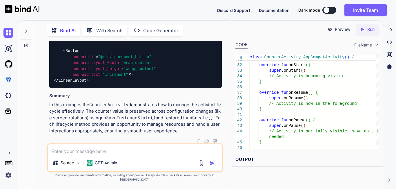
drag, startPoint x: 175, startPoint y: 81, endPoint x: 60, endPoint y: 79, distance: 114.9
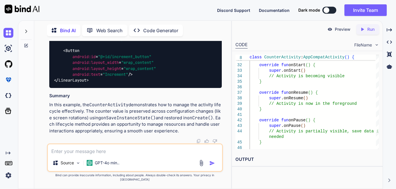
scroll to position [7674, 0]
drag, startPoint x: 71, startPoint y: 88, endPoint x: 187, endPoint y: 99, distance: 115.9
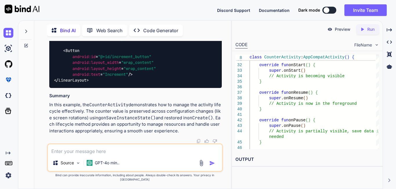
scroll to position [7703, 0]
drag, startPoint x: 53, startPoint y: 72, endPoint x: 140, endPoint y: 72, distance: 87.9
drag, startPoint x: 139, startPoint y: 72, endPoint x: 80, endPoint y: 57, distance: 61.5
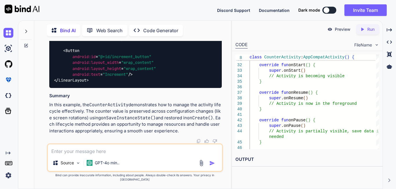
drag, startPoint x: 68, startPoint y: 59, endPoint x: 78, endPoint y: 79, distance: 22.7
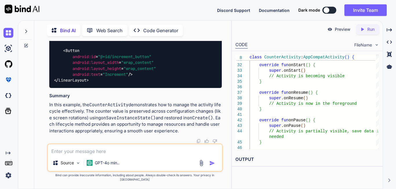
drag, startPoint x: 59, startPoint y: 67, endPoint x: 95, endPoint y: 88, distance: 41.7
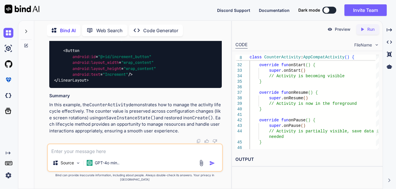
scroll to position [7819, 0]
drag, startPoint x: 59, startPoint y: 66, endPoint x: 108, endPoint y: 85, distance: 52.7
drag, startPoint x: 61, startPoint y: 67, endPoint x: 91, endPoint y: 83, distance: 34.5
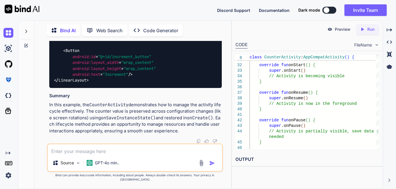
drag, startPoint x: 61, startPoint y: 97, endPoint x: 122, endPoint y: 97, distance: 60.6
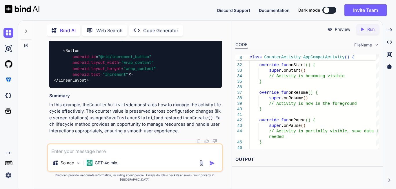
drag, startPoint x: 74, startPoint y: 48, endPoint x: 135, endPoint y: 60, distance: 62.4
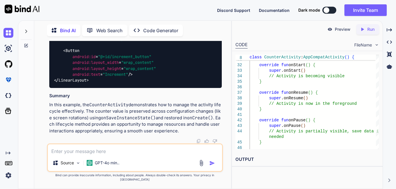
scroll to position [8284, 0]
click at [127, 154] on textarea at bounding box center [135, 149] width 174 height 10
paste textarea "<?xml version="1.0" encoding="utf-8"?> <androidx.constraintlayout.widget.Constr…"
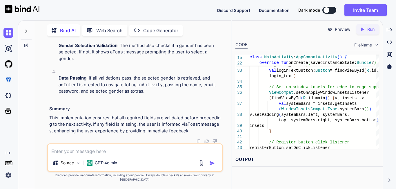
scroll to position [9019, 0]
drag, startPoint x: 73, startPoint y: 85, endPoint x: 219, endPoint y: 99, distance: 146.9
copy code "val registerButton: Button = findViewById(R.id.register_button) val loginTextBu…"
